Goal: Transaction & Acquisition: Download file/media

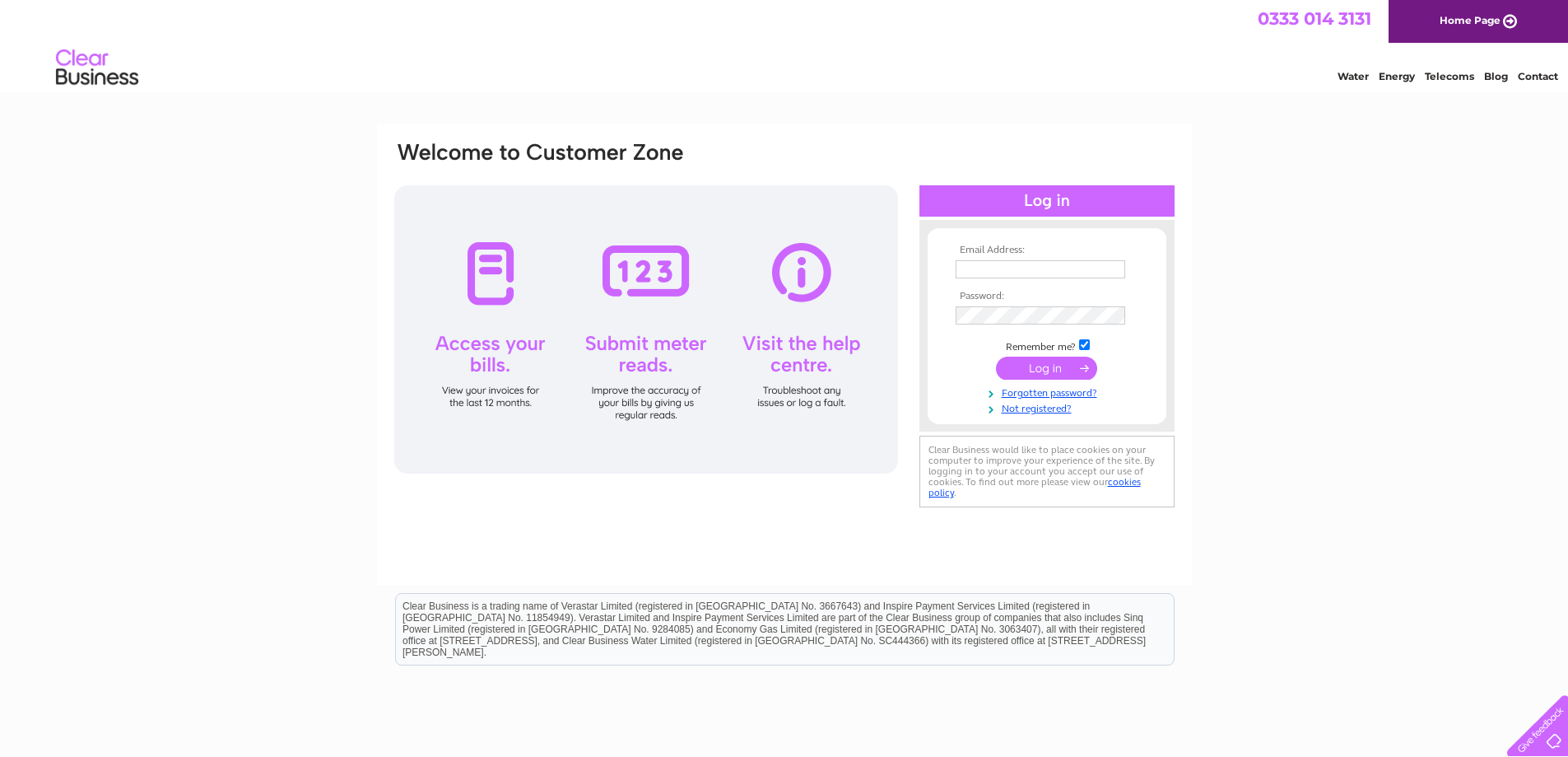
type input "[EMAIL_ADDRESS][DOMAIN_NAME]"
click at [1047, 360] on input "submit" at bounding box center [1046, 368] width 101 height 23
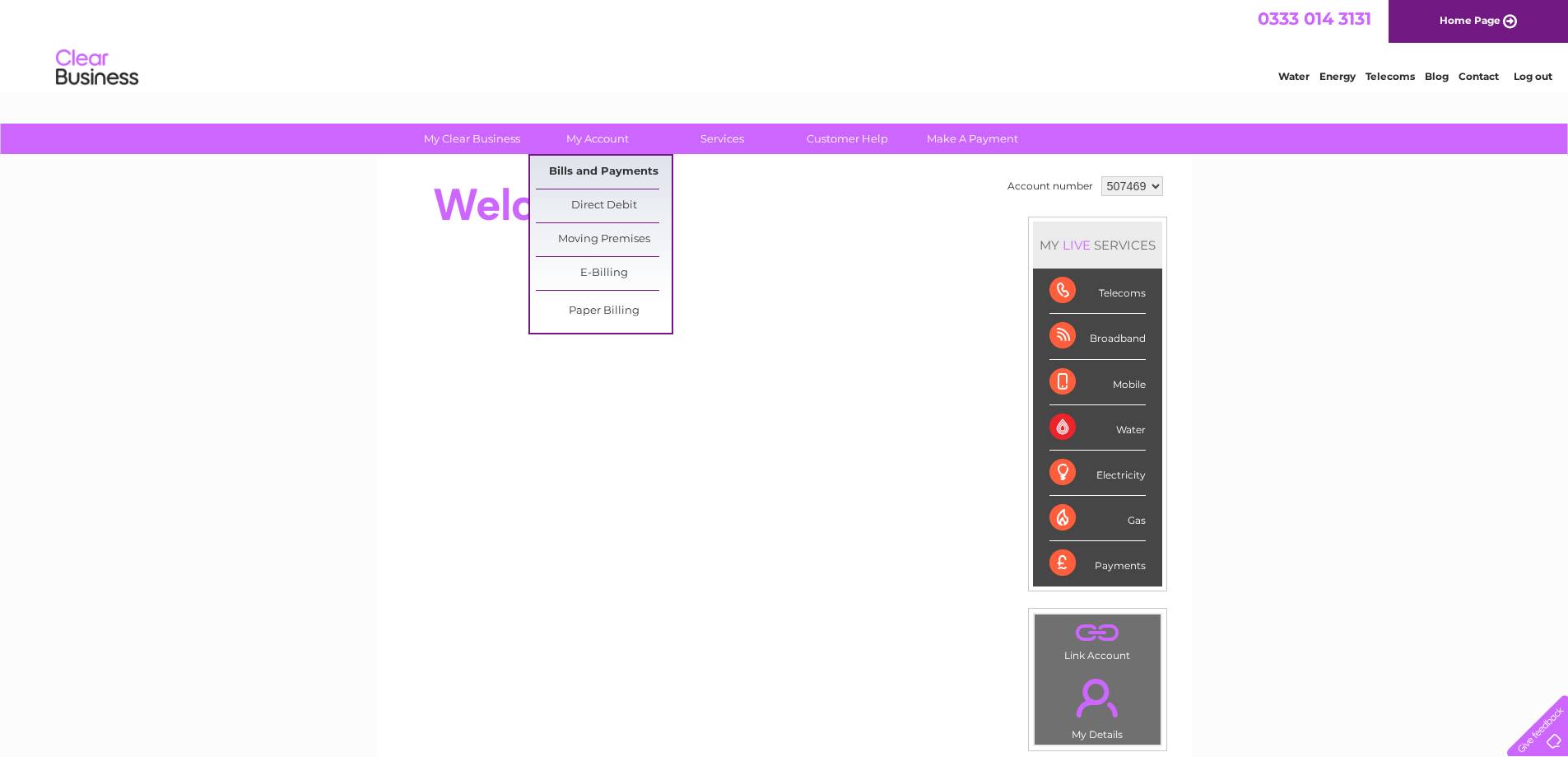
click at [610, 172] on link "Bills and Payments" at bounding box center [604, 171] width 136 height 33
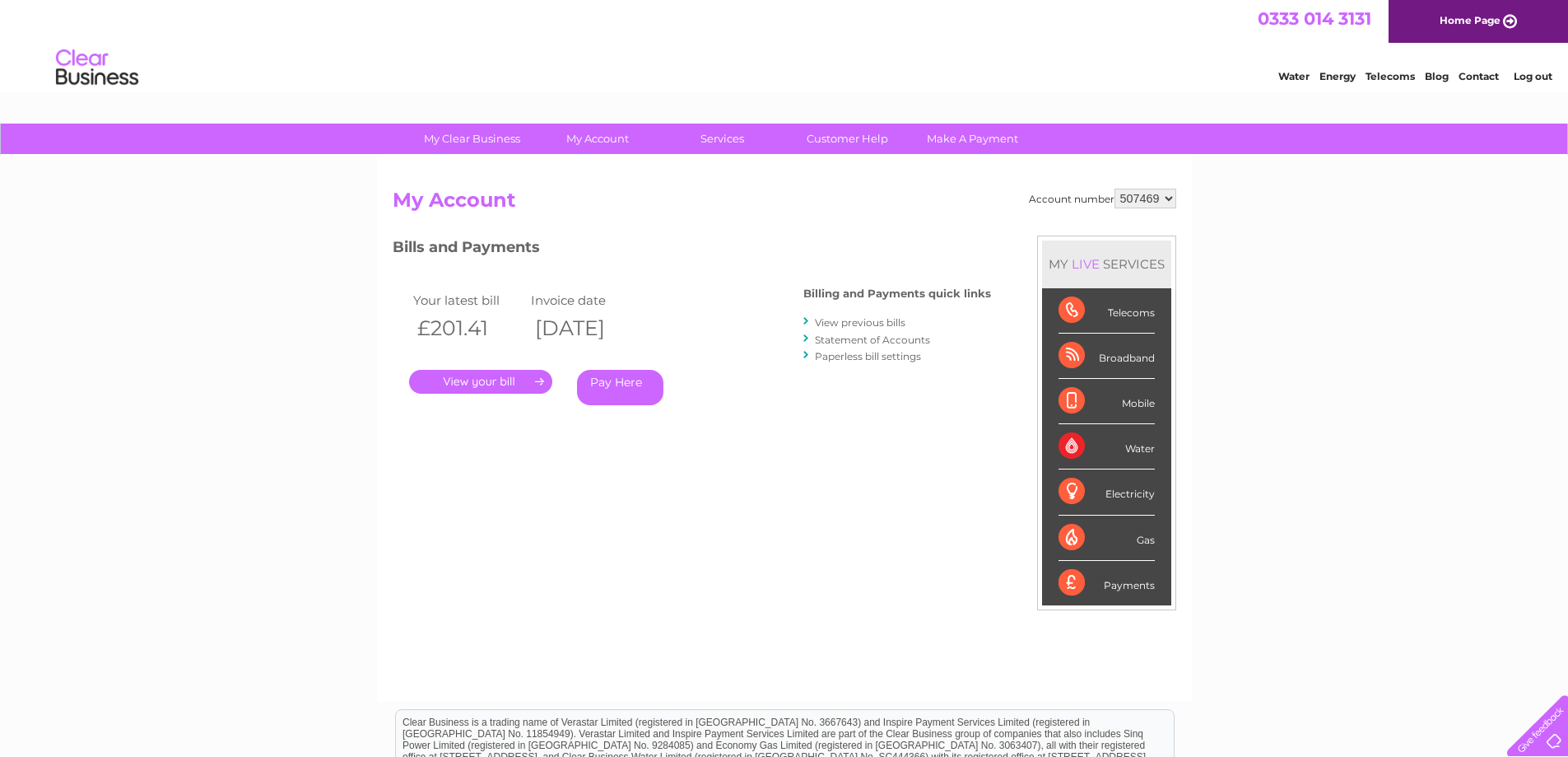
click at [478, 376] on link "." at bounding box center [481, 381] width 143 height 24
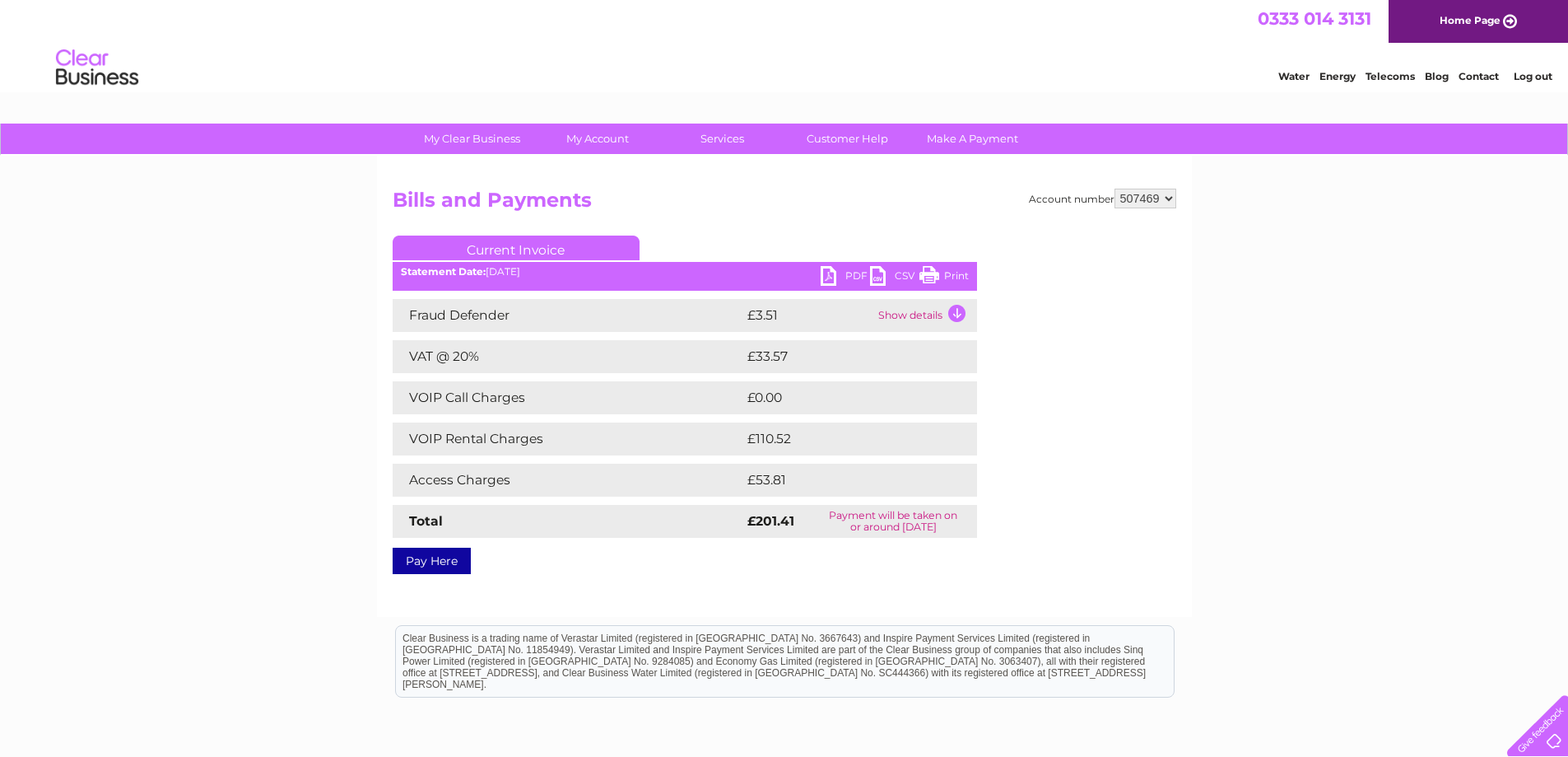
click at [829, 272] on link "PDF" at bounding box center [845, 277] width 50 height 24
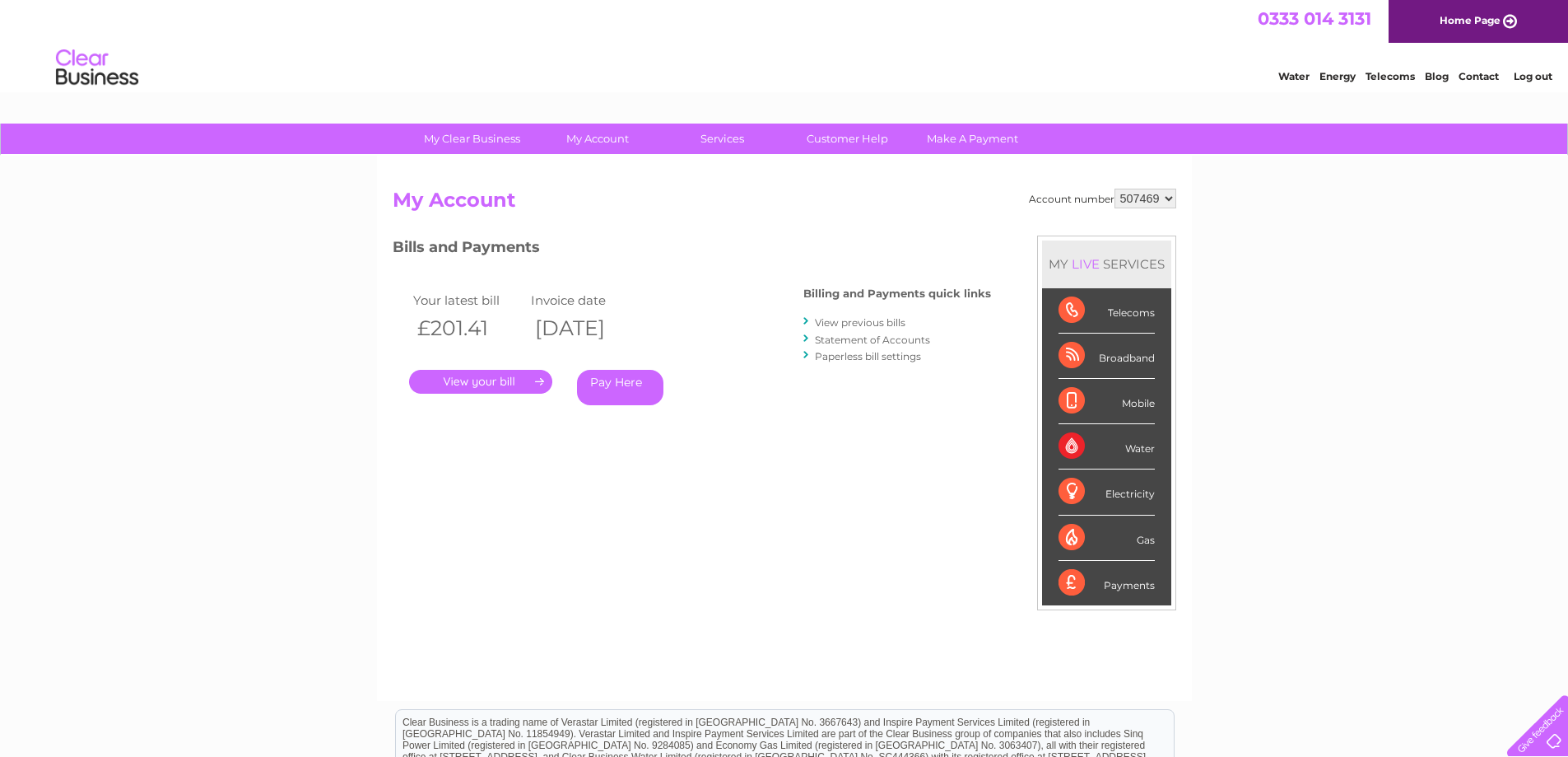
click at [856, 320] on link "View previous bills" at bounding box center [860, 322] width 90 height 12
click at [823, 324] on link "View previous bills" at bounding box center [860, 322] width 90 height 12
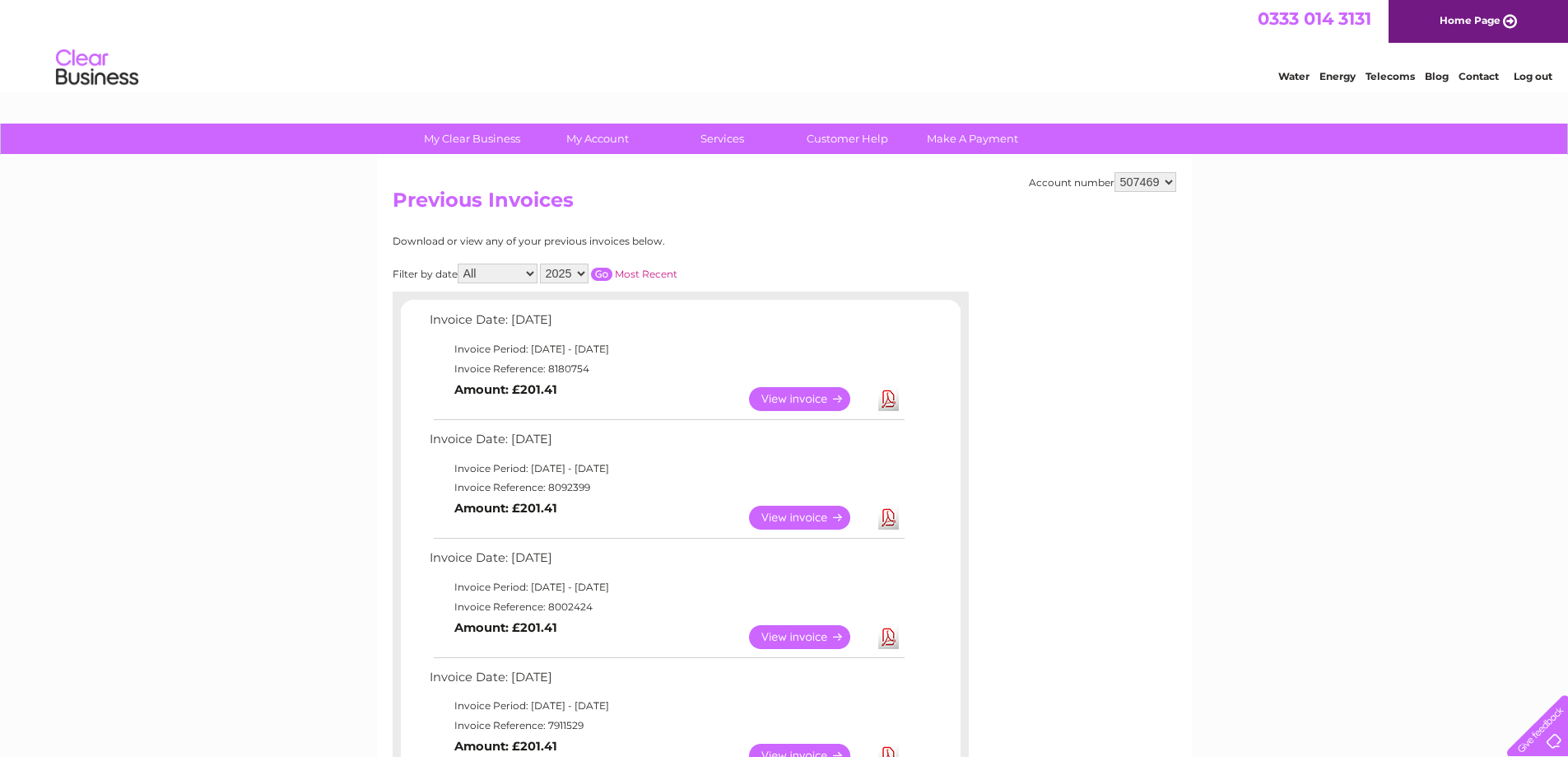
click at [892, 521] on link "Download" at bounding box center [889, 517] width 21 height 24
click at [1537, 73] on link "Log out" at bounding box center [1533, 76] width 39 height 12
